Goal: Use online tool/utility

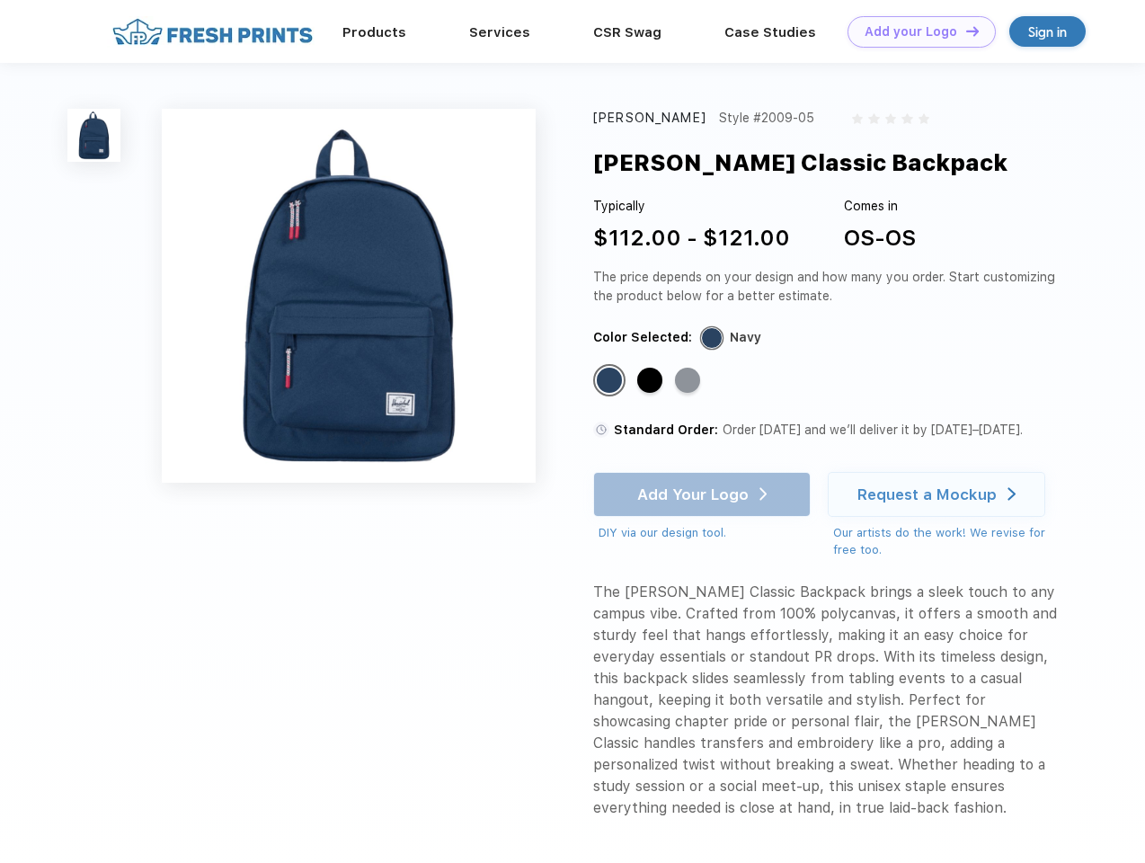
click at [915, 31] on link "Add your Logo Design Tool" at bounding box center [921, 31] width 148 height 31
click at [0, 0] on div "Design Tool" at bounding box center [0, 0] width 0 height 0
click at [964, 31] on link "Add your Logo Design Tool" at bounding box center [921, 31] width 148 height 31
click at [94, 135] on img at bounding box center [93, 135] width 53 height 53
click at [611, 381] on div "Standard Color" at bounding box center [609, 380] width 25 height 25
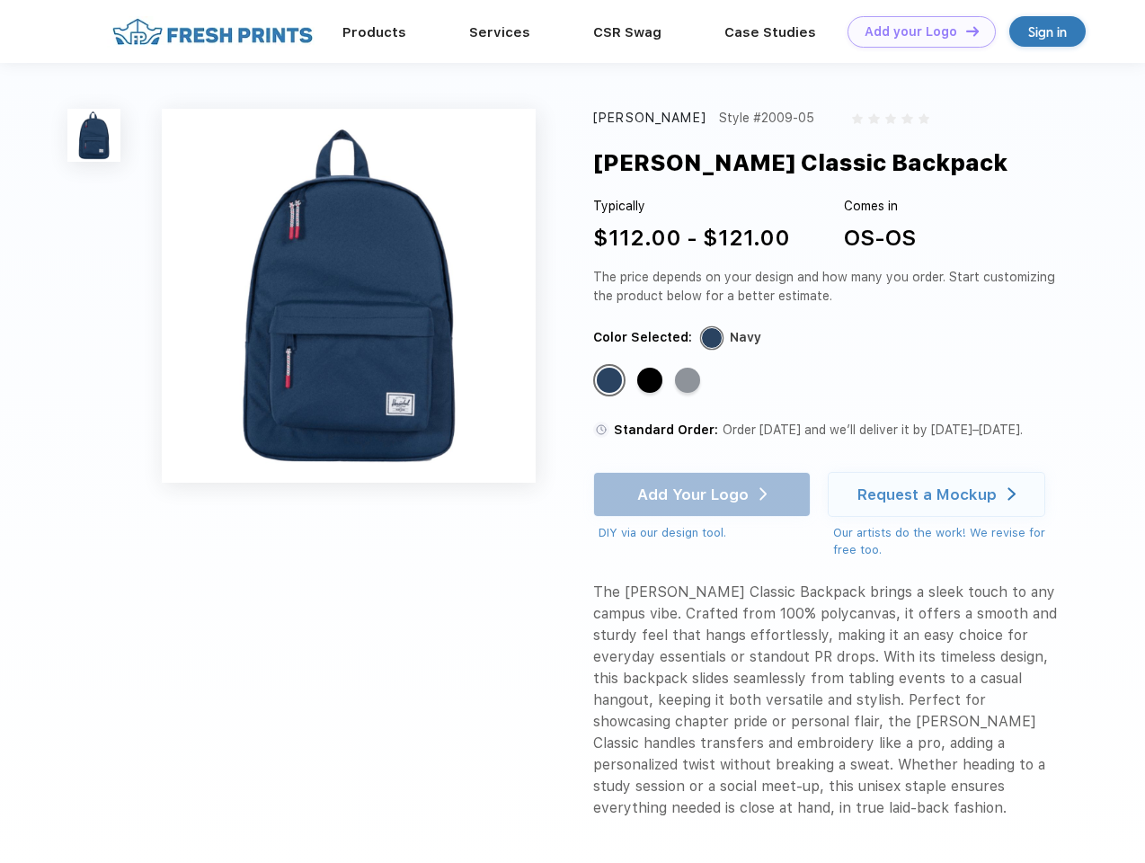
click at [652, 381] on div "Standard Color" at bounding box center [649, 380] width 25 height 25
click at [689, 381] on div "Standard Color" at bounding box center [687, 380] width 25 height 25
click at [704, 494] on div "Add Your Logo DIY via our design tool. Ah shoot! This product isn't up in our d…" at bounding box center [701, 507] width 217 height 70
click at [939, 494] on div "Request a Mockup" at bounding box center [926, 494] width 139 height 18
